Goal: Transaction & Acquisition: Purchase product/service

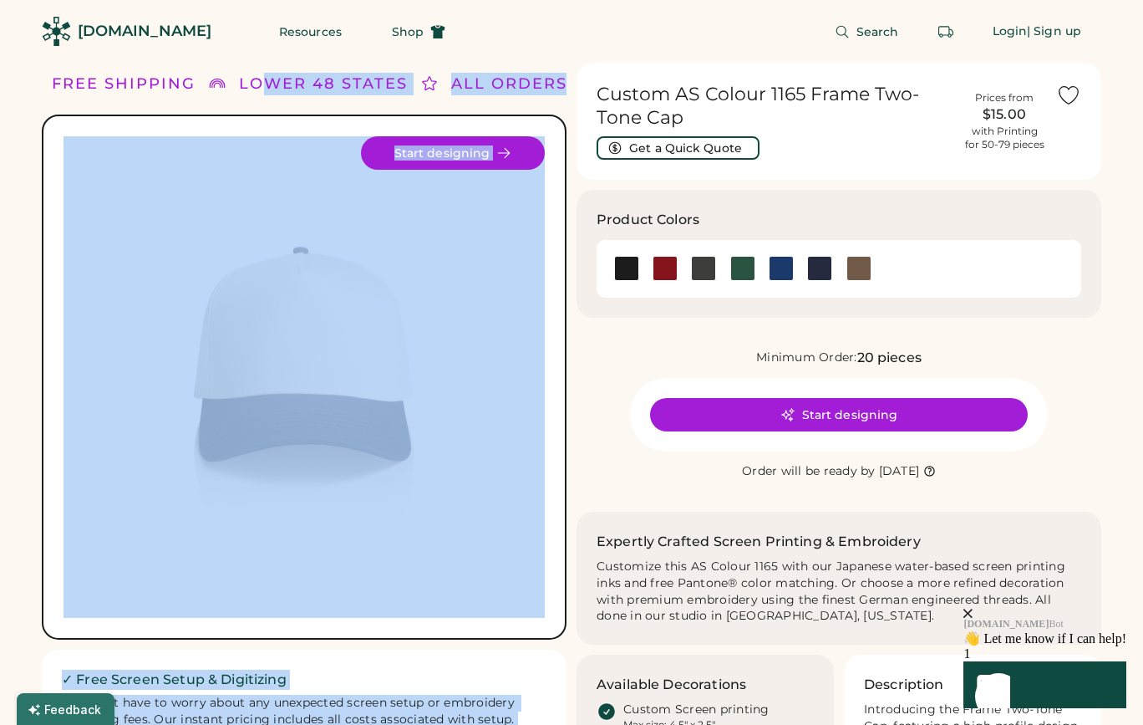
drag, startPoint x: 349, startPoint y: 74, endPoint x: 604, endPoint y: 86, distance: 255.2
click at [598, 86] on div "FREE SHIPPING LOWER 48 STATES ALL ORDERS FREE SHIPPING LOWER 48 STATES ALL ORDE…" at bounding box center [572, 538] width 1060 height 950
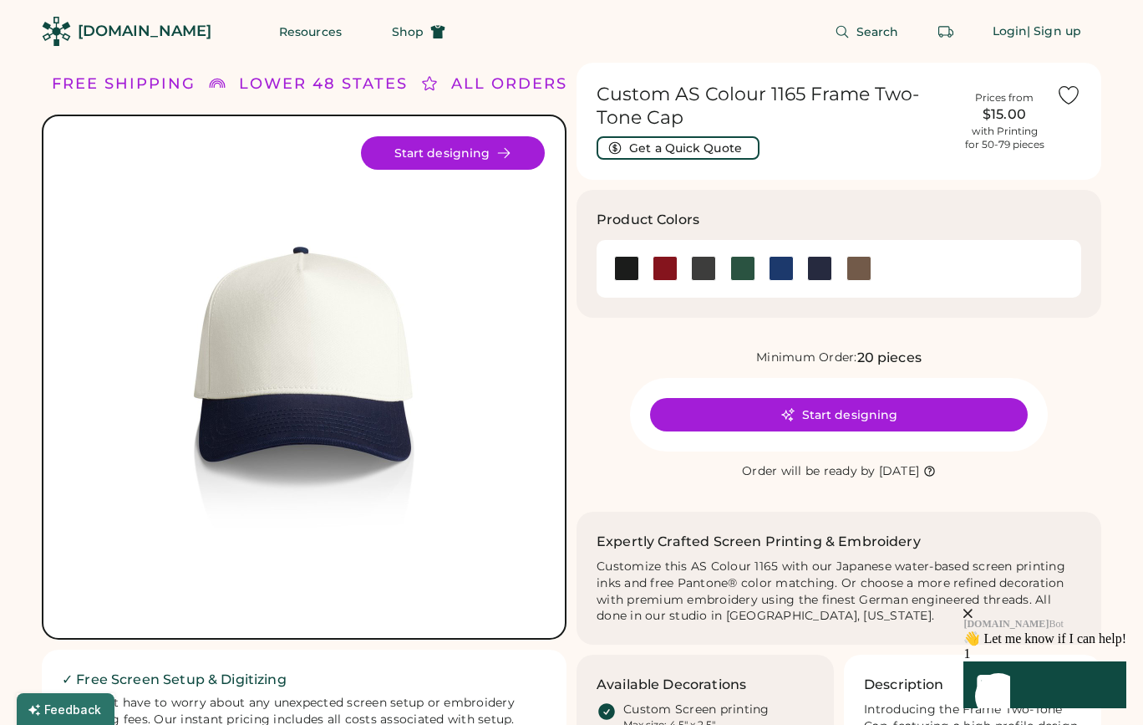
click at [734, 87] on h1 "Custom AS Colour 1165 Frame Two-Tone Cap" at bounding box center [775, 106] width 356 height 47
click at [780, 267] on div at bounding box center [781, 268] width 25 height 25
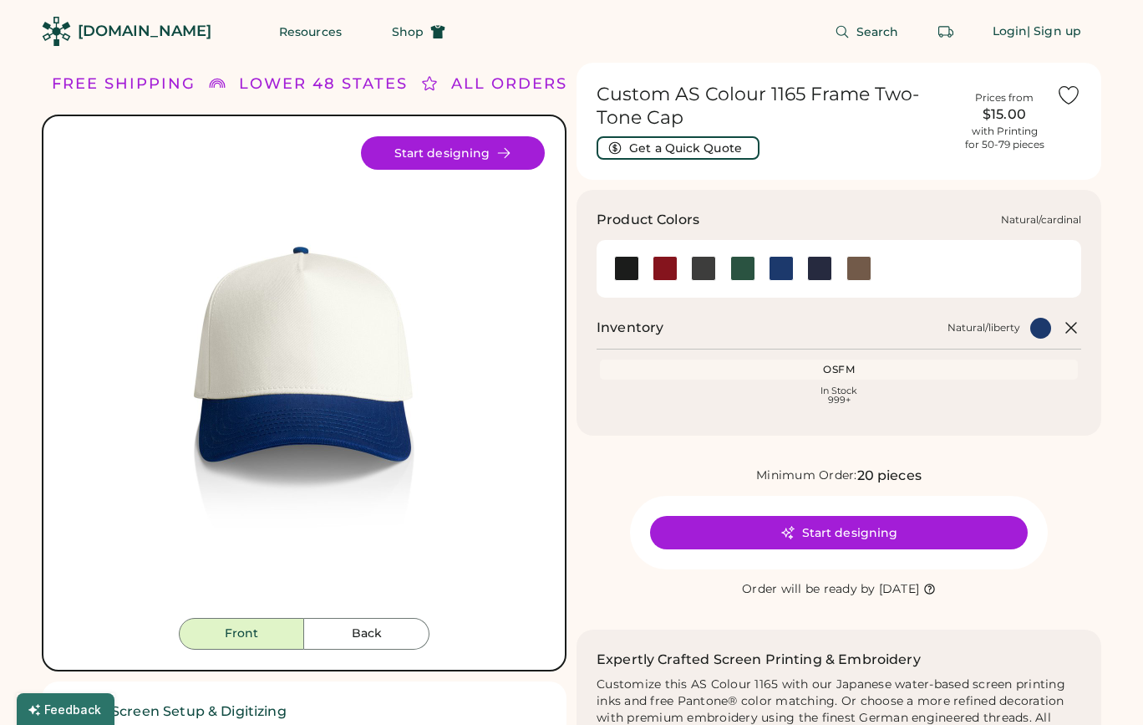
click at [660, 268] on div at bounding box center [665, 268] width 25 height 25
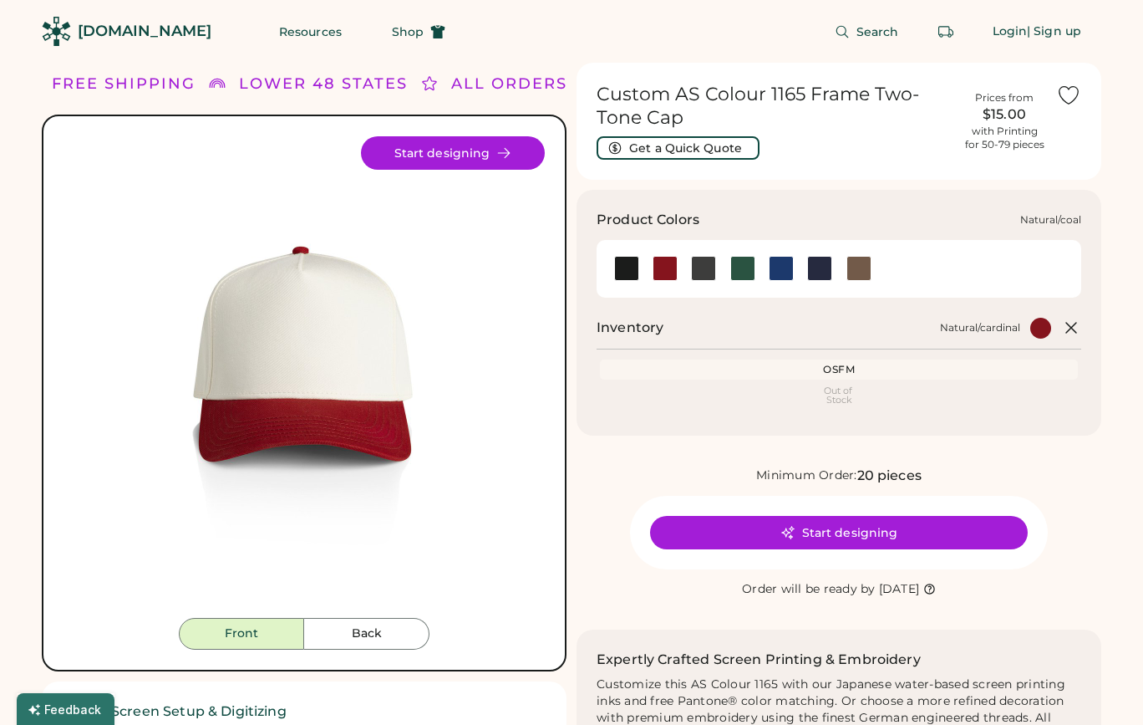
click at [696, 270] on div at bounding box center [703, 268] width 25 height 25
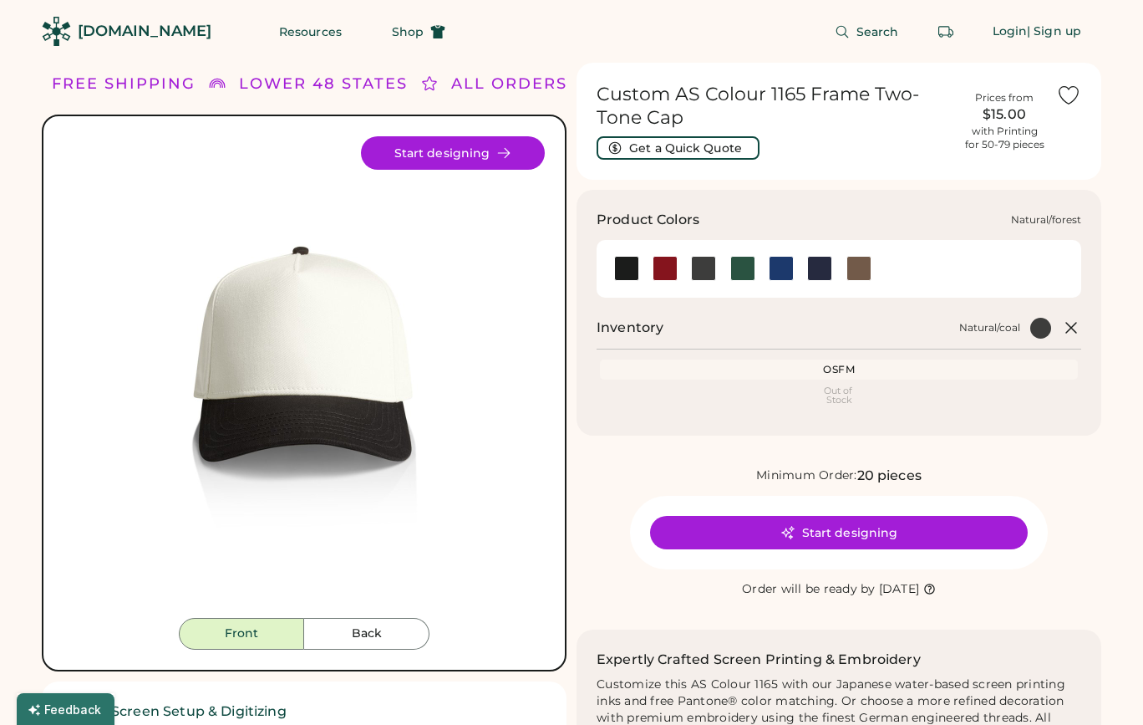
click at [749, 278] on div at bounding box center [742, 268] width 25 height 25
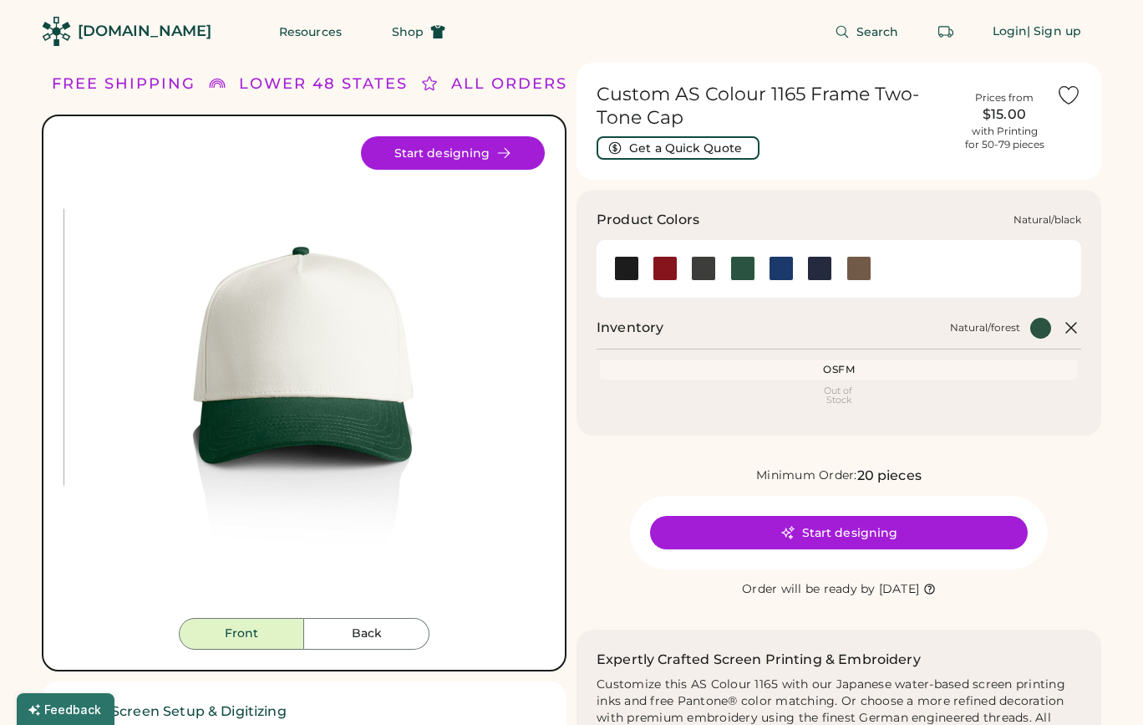
click at [624, 275] on div at bounding box center [626, 268] width 25 height 25
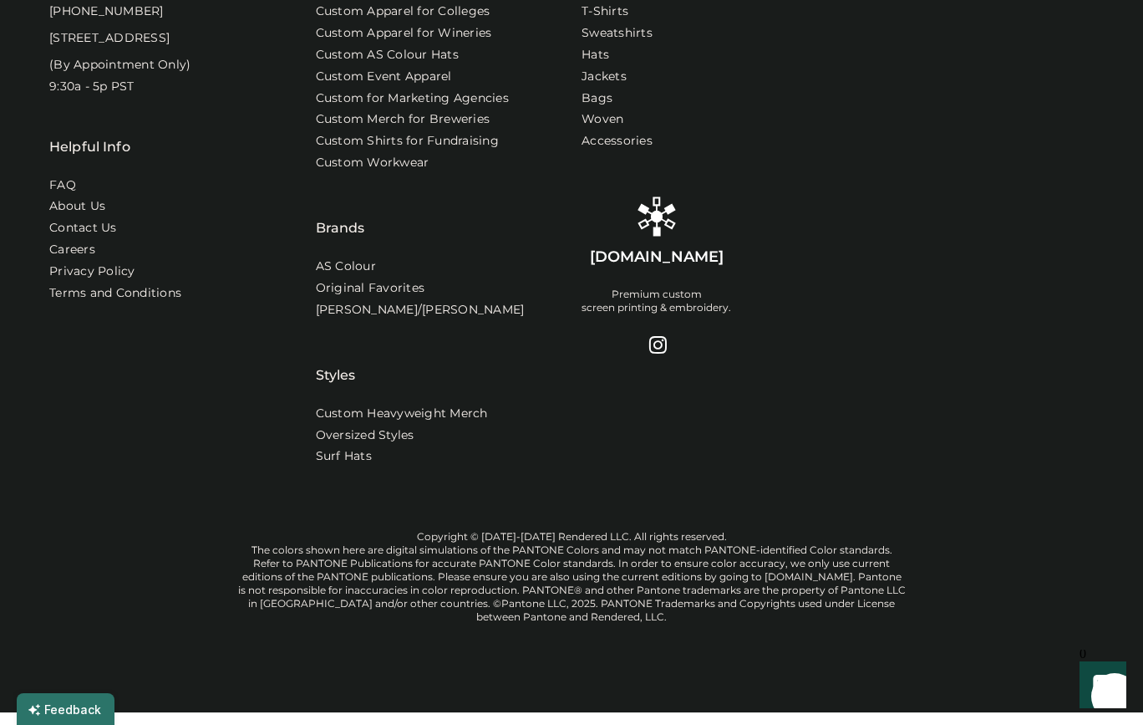
scroll to position [924, 0]
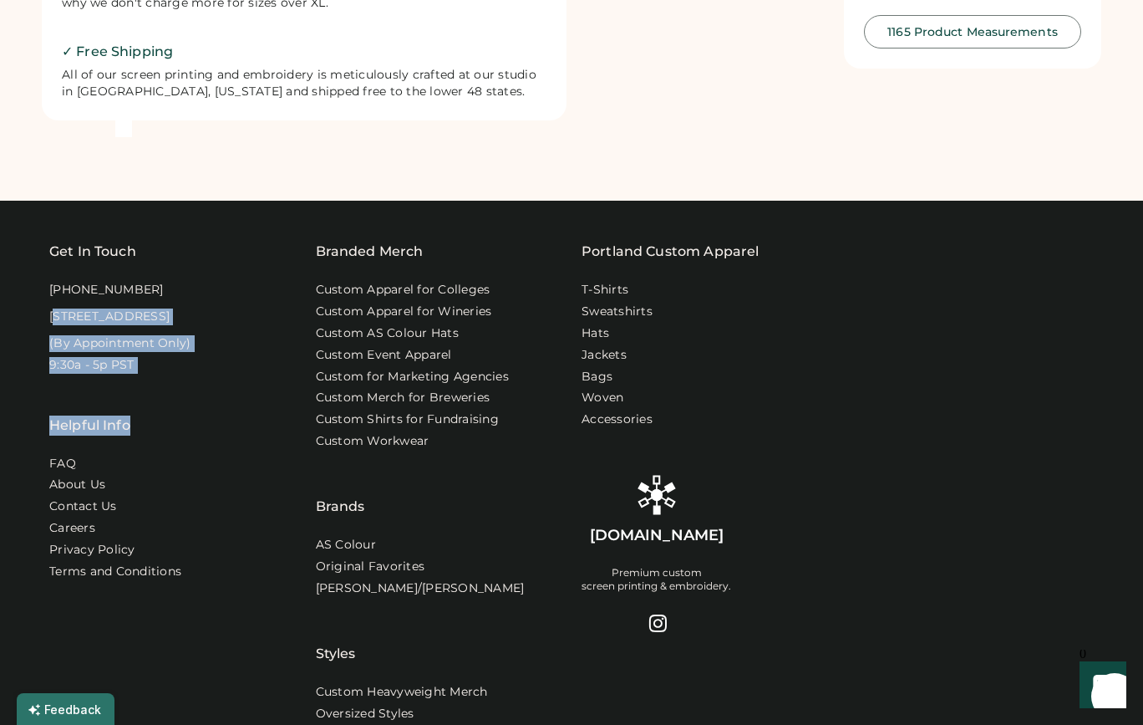
drag, startPoint x: 163, startPoint y: 320, endPoint x: 212, endPoint y: 409, distance: 101.4
click at [204, 394] on div "Get In Touch [PHONE_NUMBER] [STREET_ADDRESS] (By Appointment Only) 9:30a - 5p P…" at bounding box center [172, 430] width 247 height 376
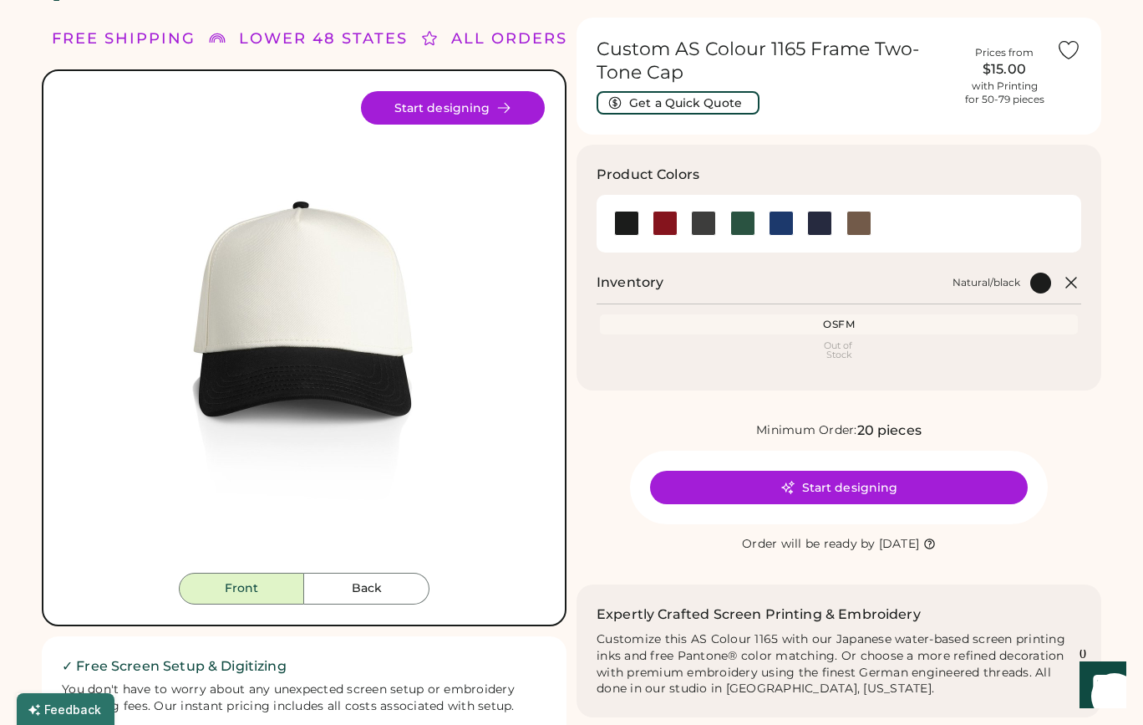
scroll to position [0, 0]
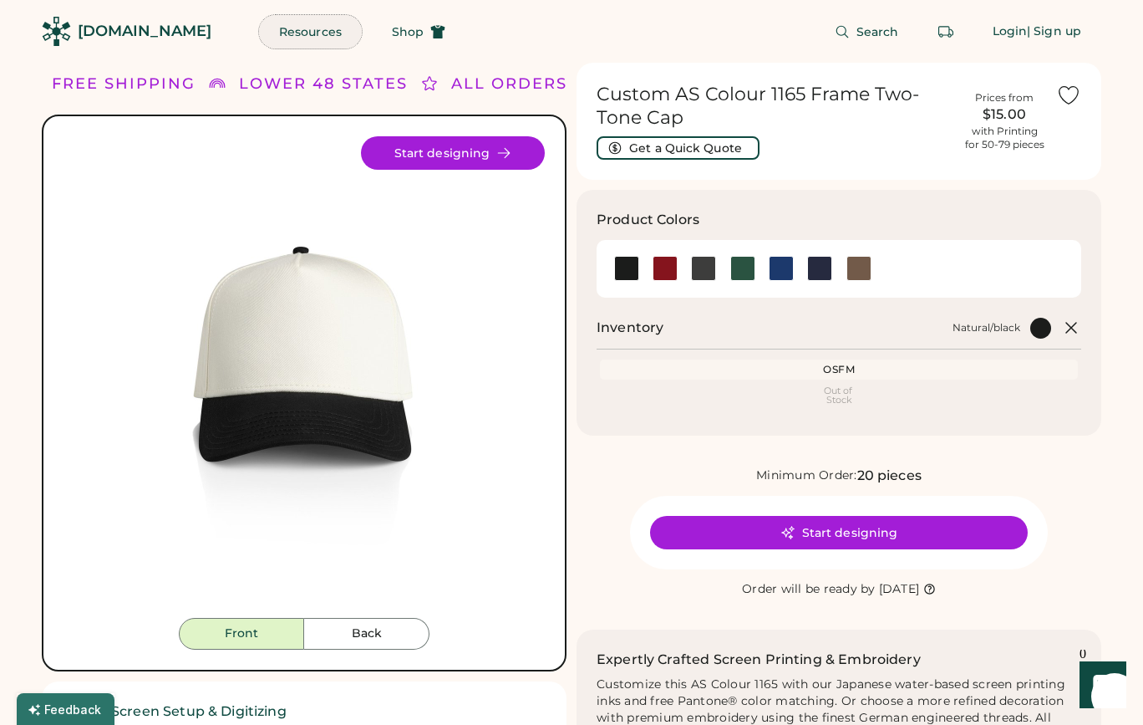
click at [279, 38] on button "Resources" at bounding box center [310, 31] width 103 height 33
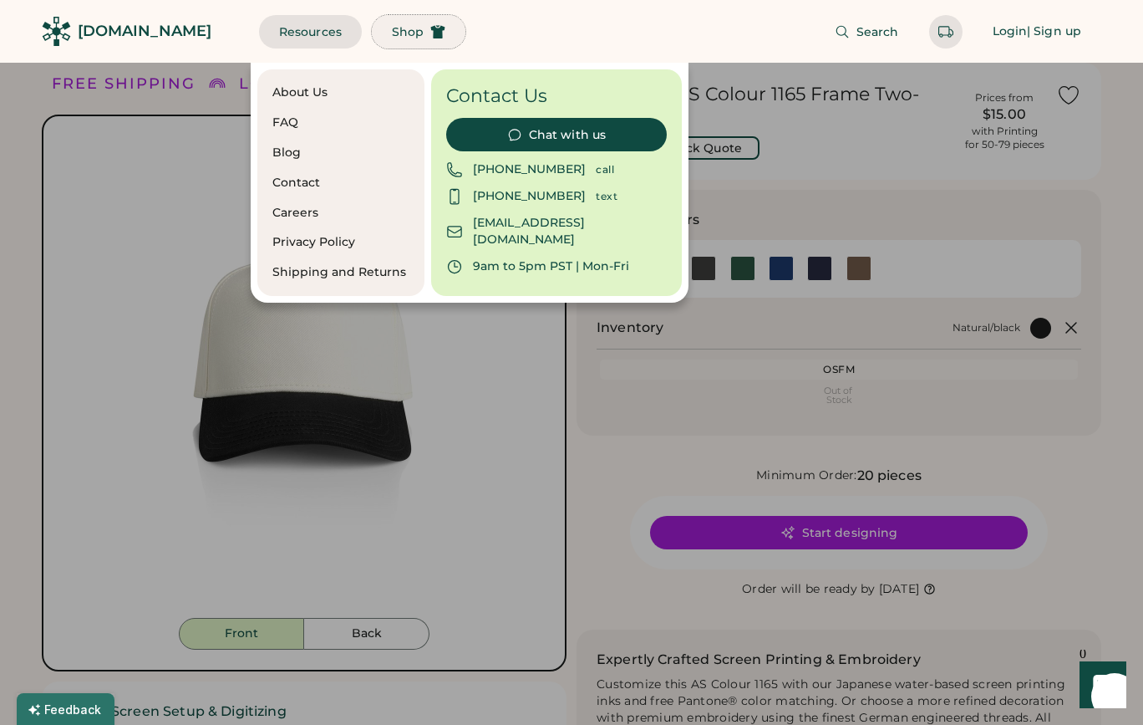
click at [391, 32] on button "Shop" at bounding box center [419, 31] width 94 height 33
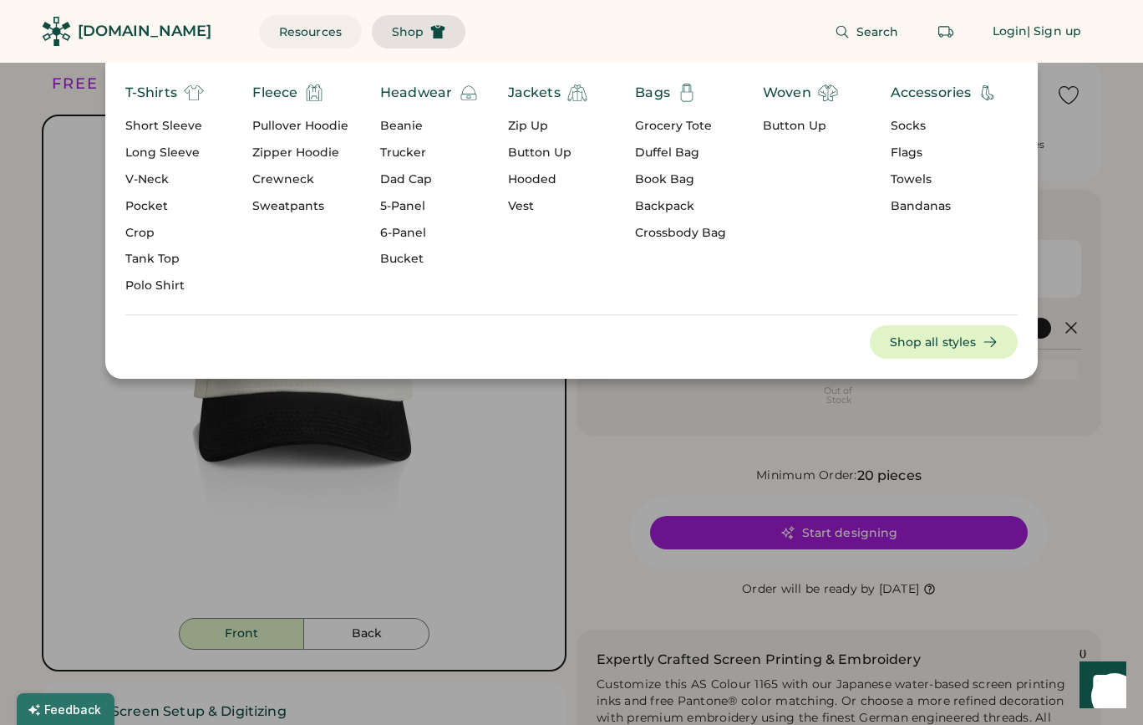
click at [278, 28] on button "Resources" at bounding box center [310, 31] width 103 height 33
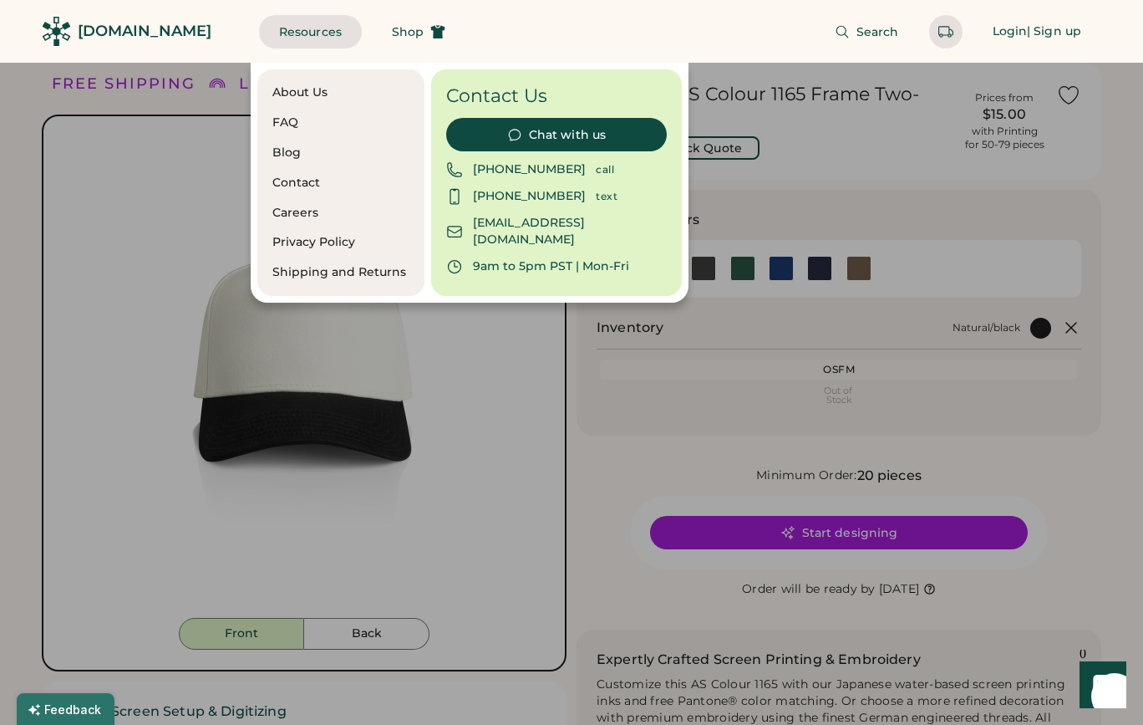
click at [573, 18] on div "Search Login | Sign up" at bounding box center [784, 31] width 636 height 63
